Goal: Entertainment & Leisure: Consume media (video, audio)

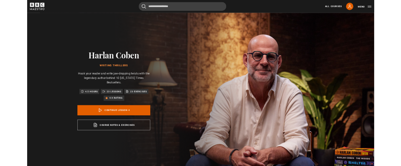
scroll to position [343, 0]
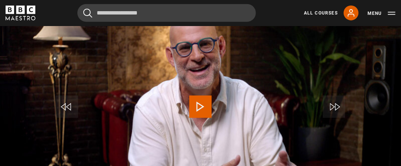
click at [202, 101] on span "Video Player" at bounding box center [200, 106] width 22 height 22
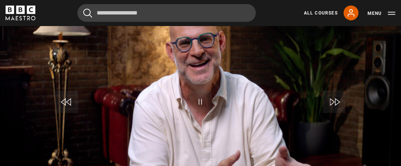
scroll to position [306, 0]
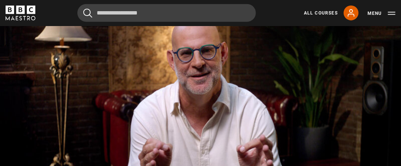
scroll to position [306, 0]
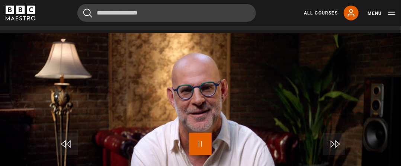
drag, startPoint x: 200, startPoint y: 133, endPoint x: 189, endPoint y: 70, distance: 64.1
click at [201, 133] on span "Video Player" at bounding box center [200, 144] width 22 height 22
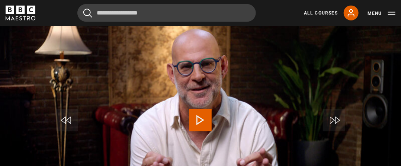
click at [195, 112] on span "Video Player" at bounding box center [200, 120] width 22 height 22
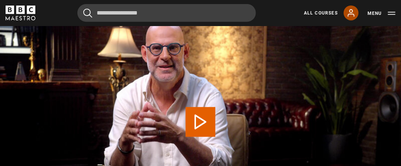
scroll to position [269, 0]
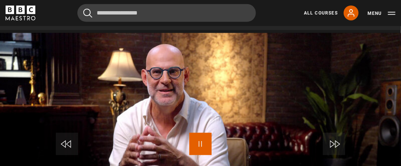
click at [201, 134] on span "Video Player" at bounding box center [200, 144] width 22 height 22
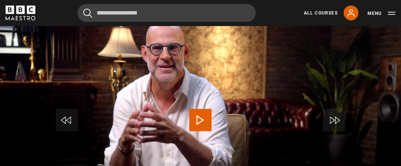
click at [198, 109] on span "Video Player" at bounding box center [200, 120] width 22 height 22
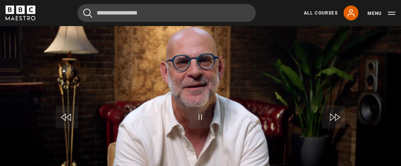
scroll to position [343, 0]
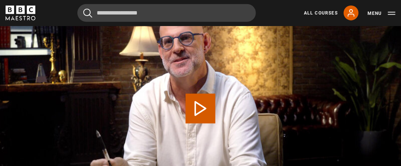
scroll to position [269, 0]
